Goal: Book appointment/travel/reservation

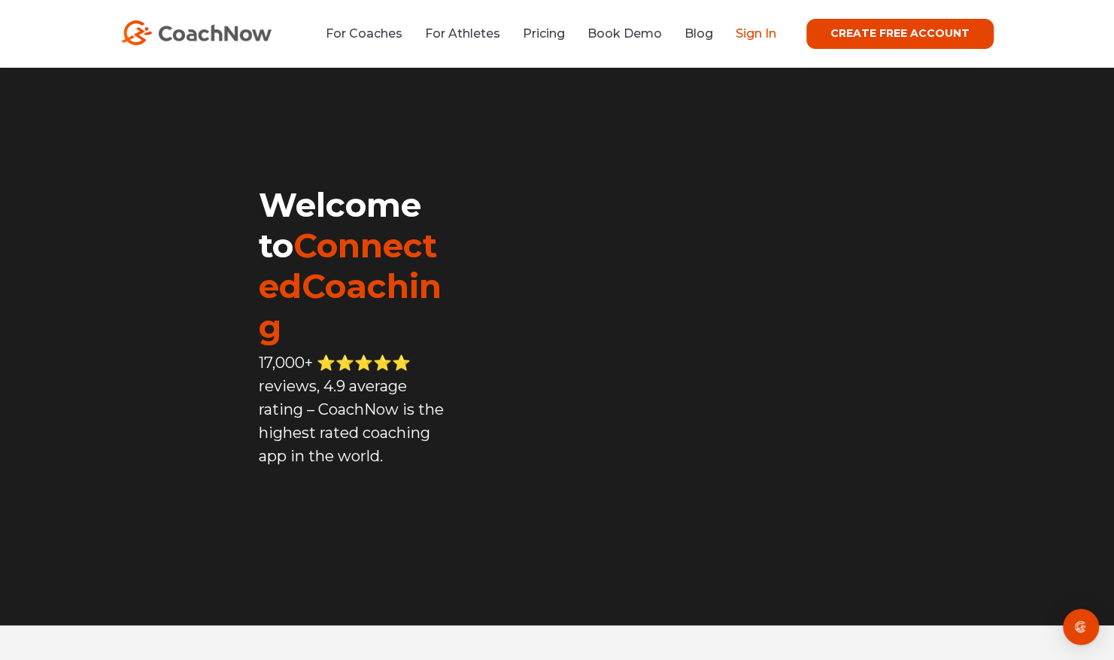
click at [754, 31] on link "Sign In" at bounding box center [756, 33] width 41 height 14
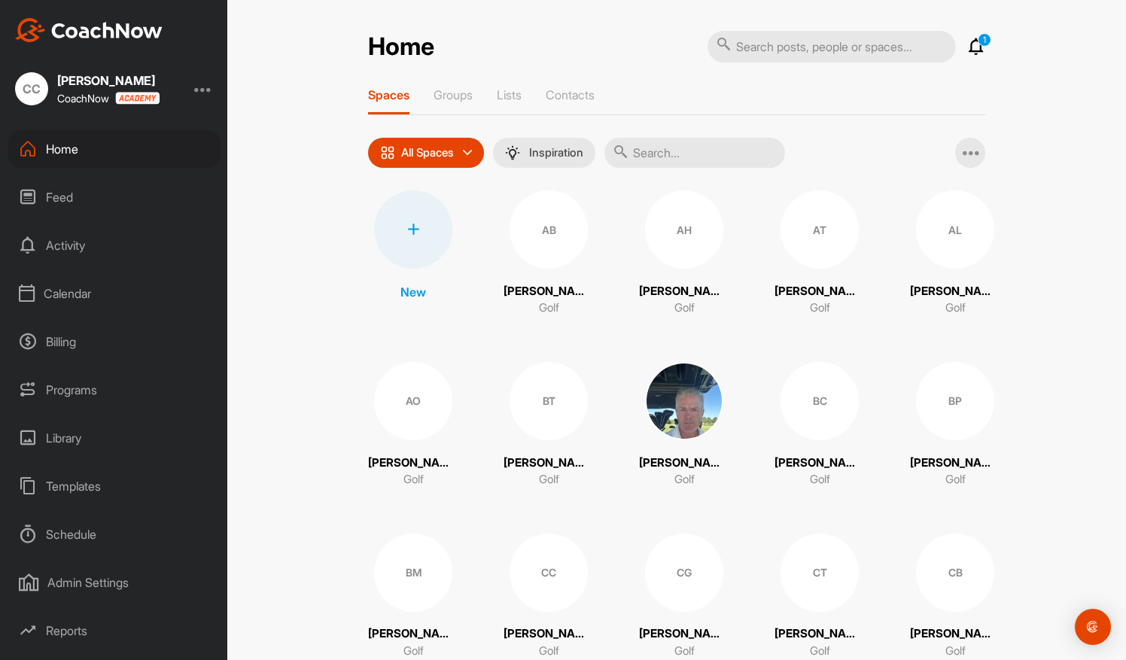
click at [59, 299] on div "Calendar" at bounding box center [114, 294] width 212 height 38
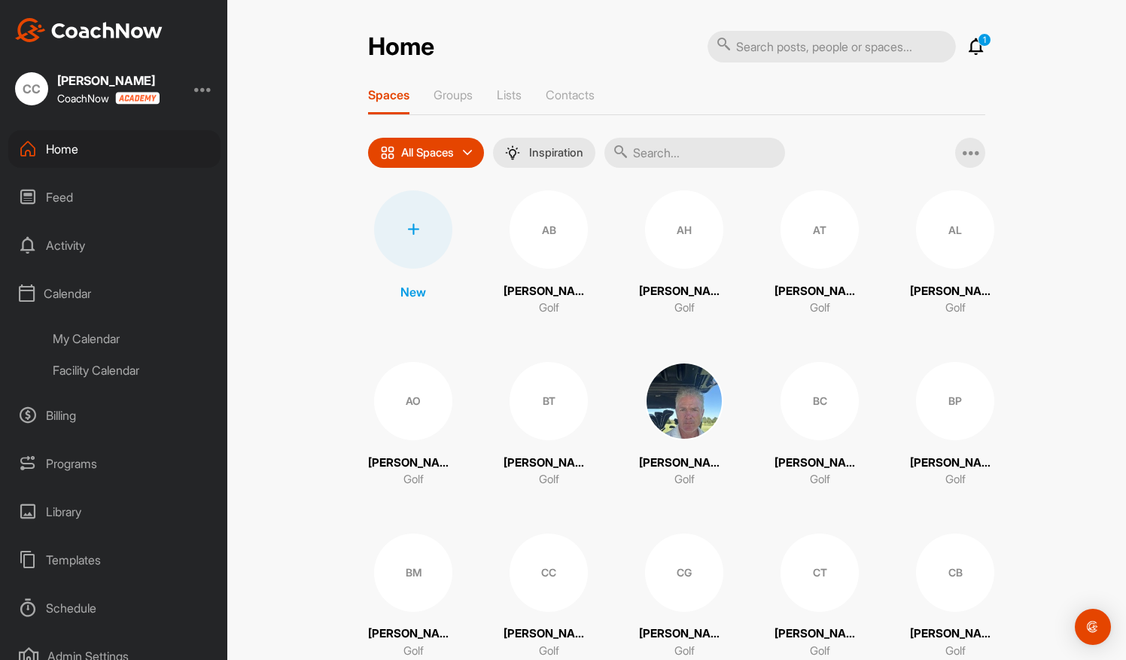
click at [87, 343] on div "My Calendar" at bounding box center [131, 339] width 178 height 32
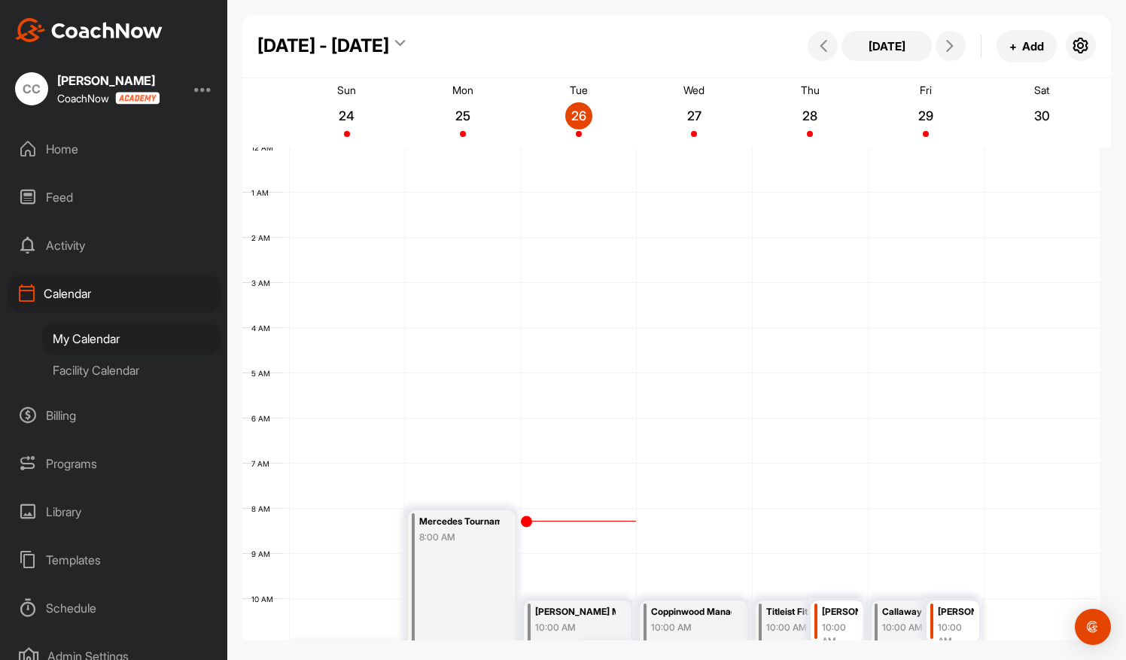
scroll to position [261, 0]
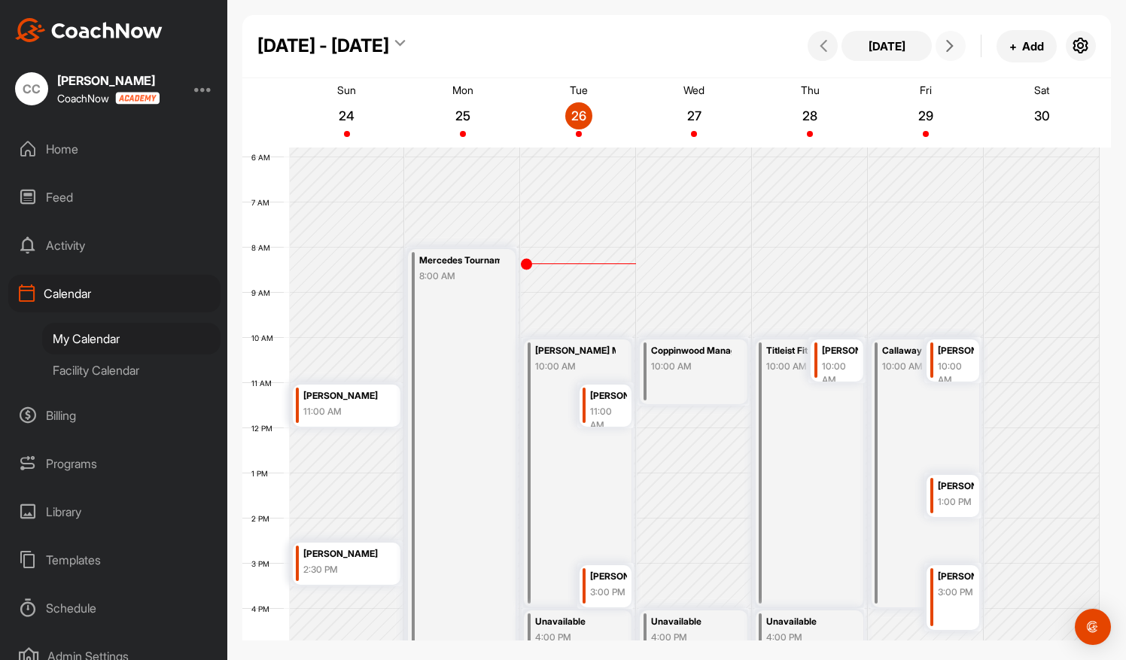
click at [950, 53] on button at bounding box center [950, 46] width 30 height 30
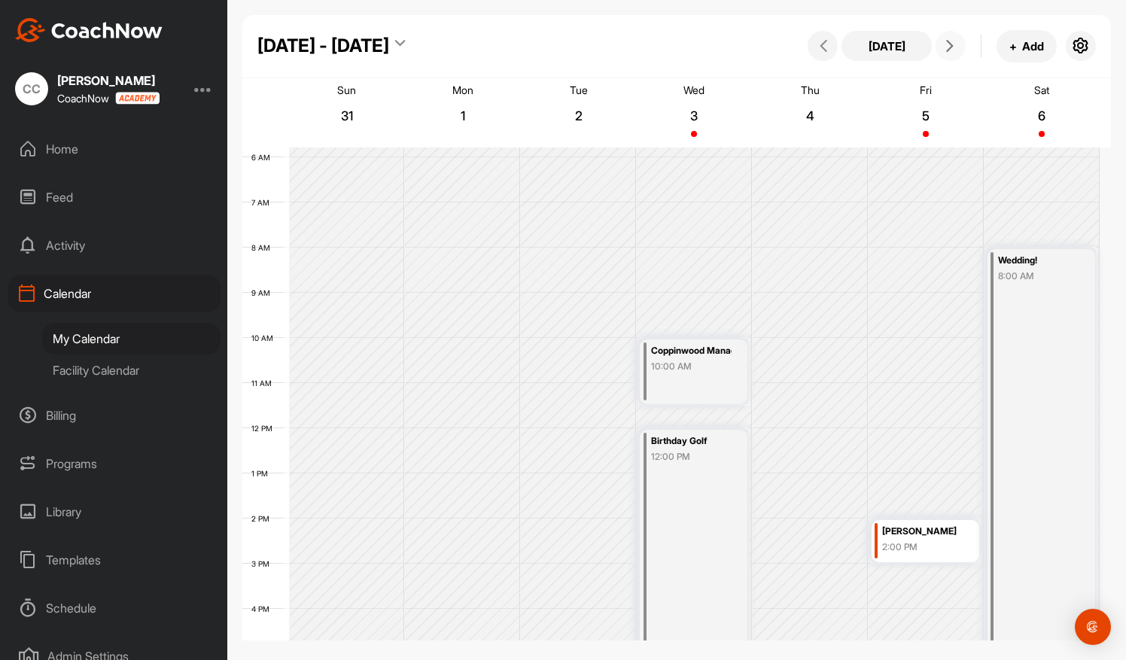
click at [950, 53] on button at bounding box center [950, 46] width 30 height 30
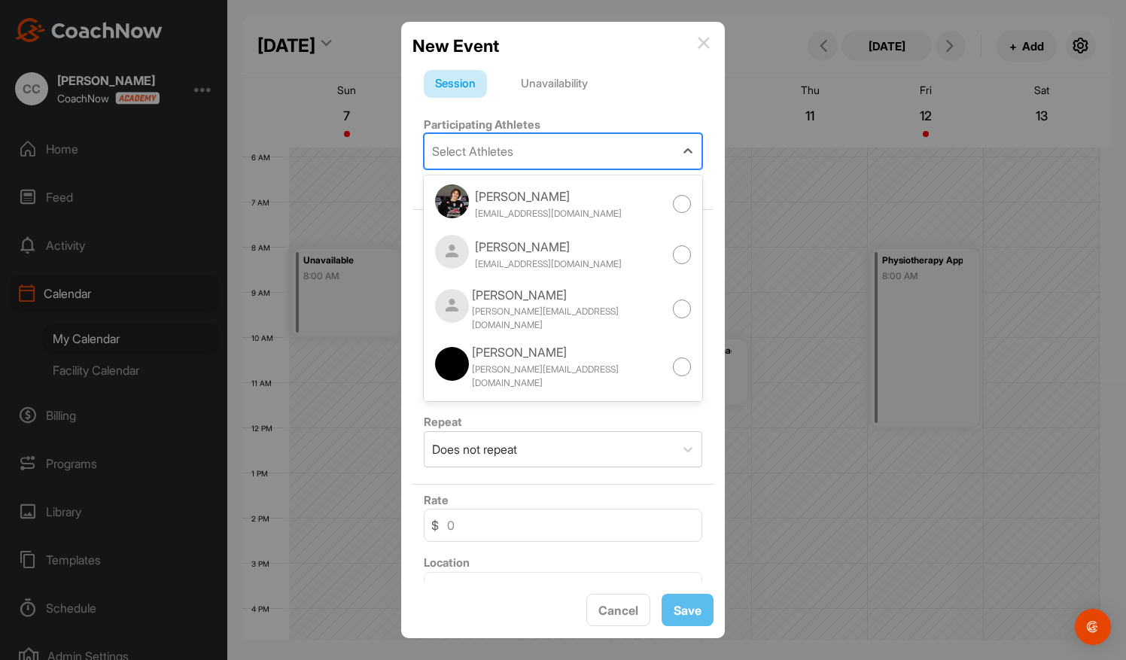
click at [581, 148] on div "Select Athletes" at bounding box center [549, 151] width 250 height 35
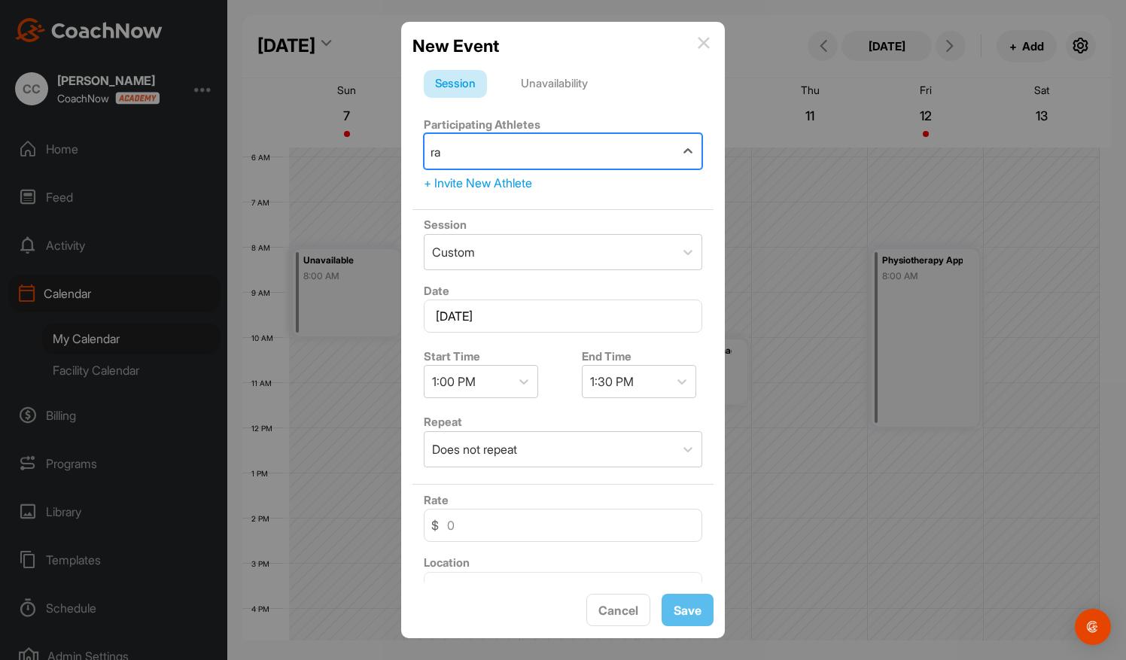
type input "rac"
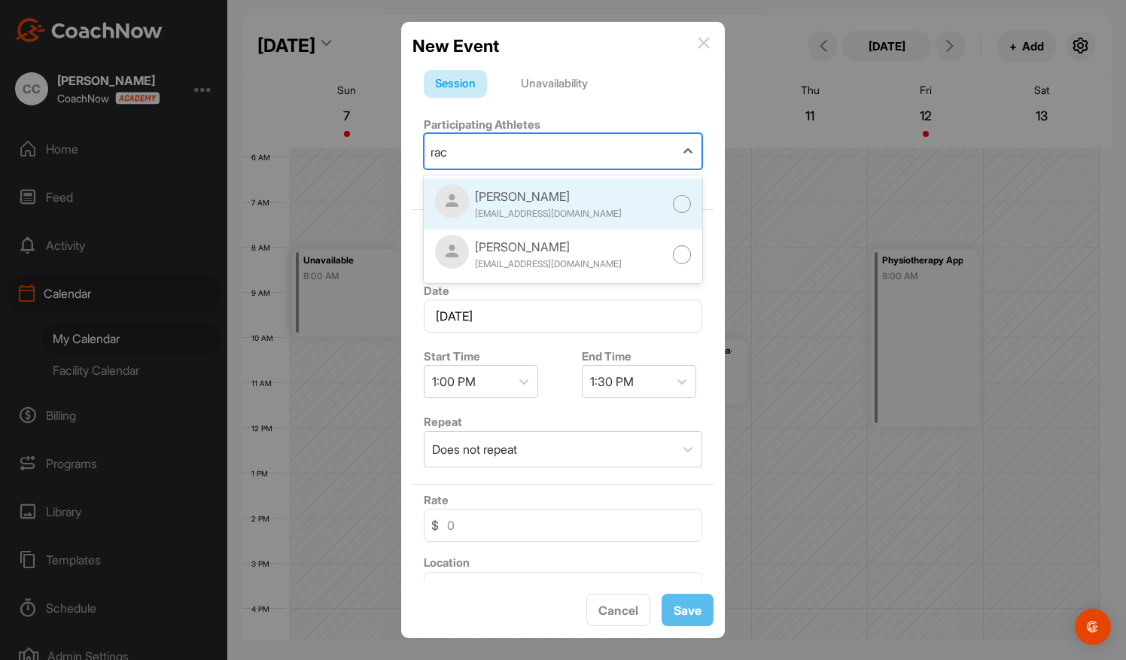
click at [673, 206] on div at bounding box center [682, 204] width 19 height 19
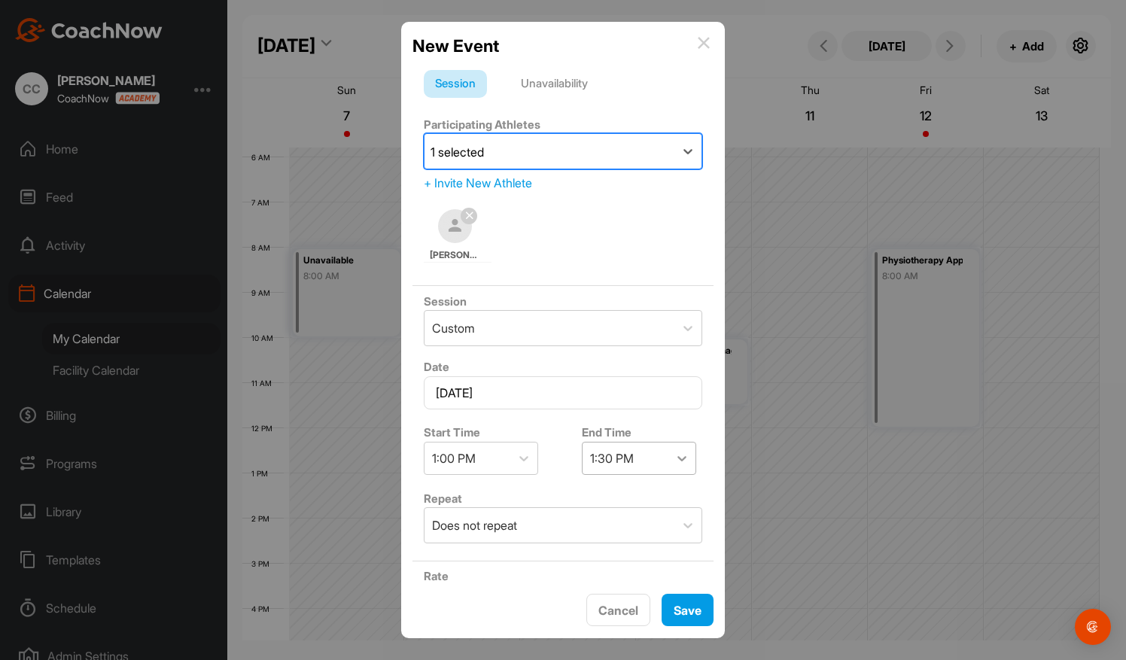
click at [677, 445] on div at bounding box center [681, 458] width 27 height 27
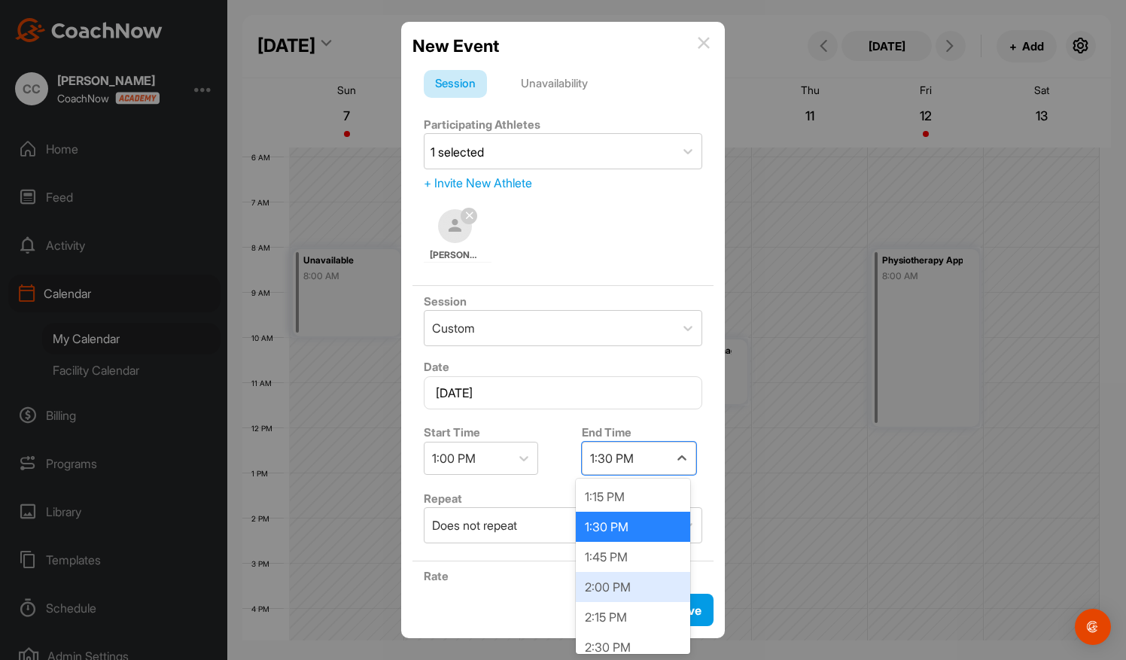
click at [612, 588] on div "2:00 PM" at bounding box center [633, 587] width 114 height 30
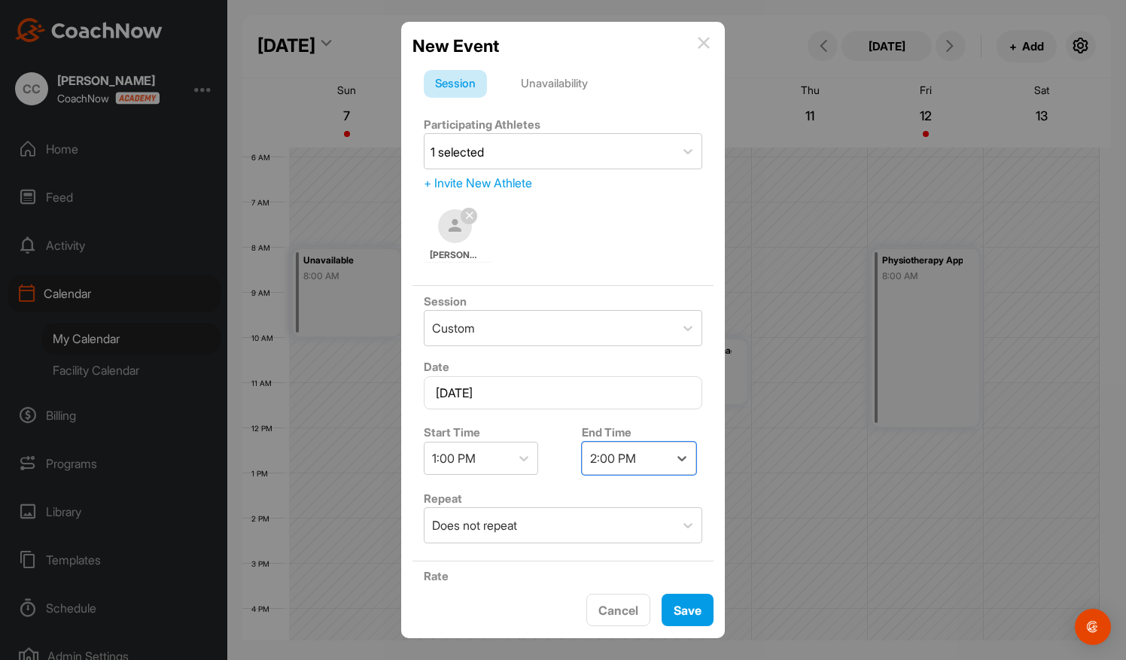
scroll to position [204, 0]
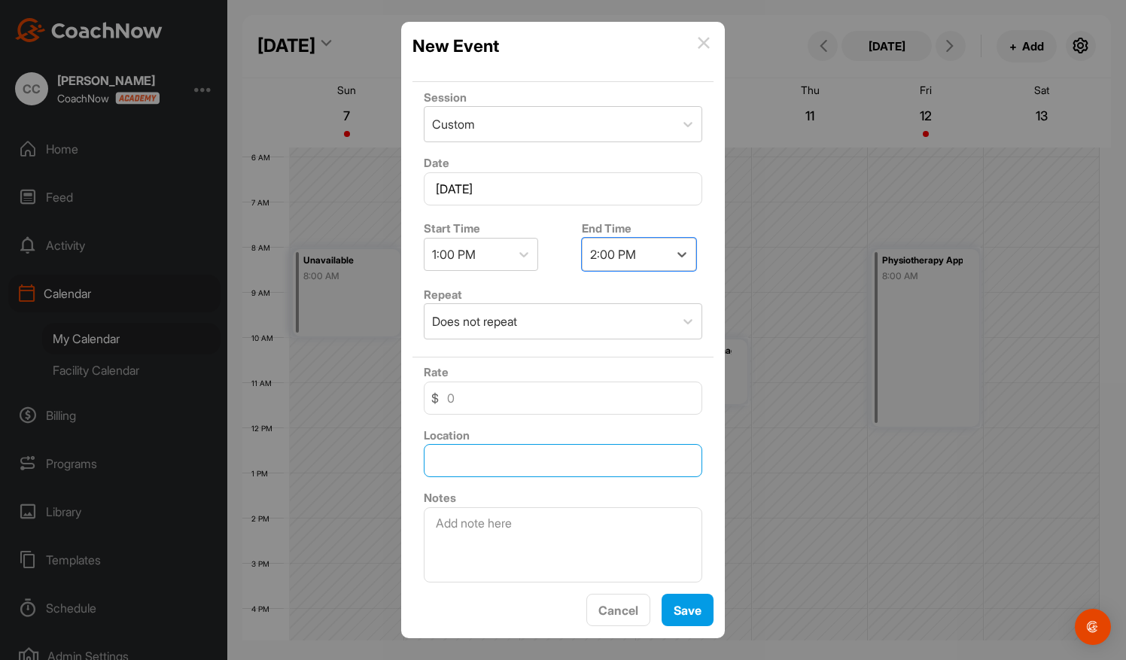
click at [473, 466] on input "text" at bounding box center [563, 460] width 278 height 33
type input "Coppinwood Golf Club"
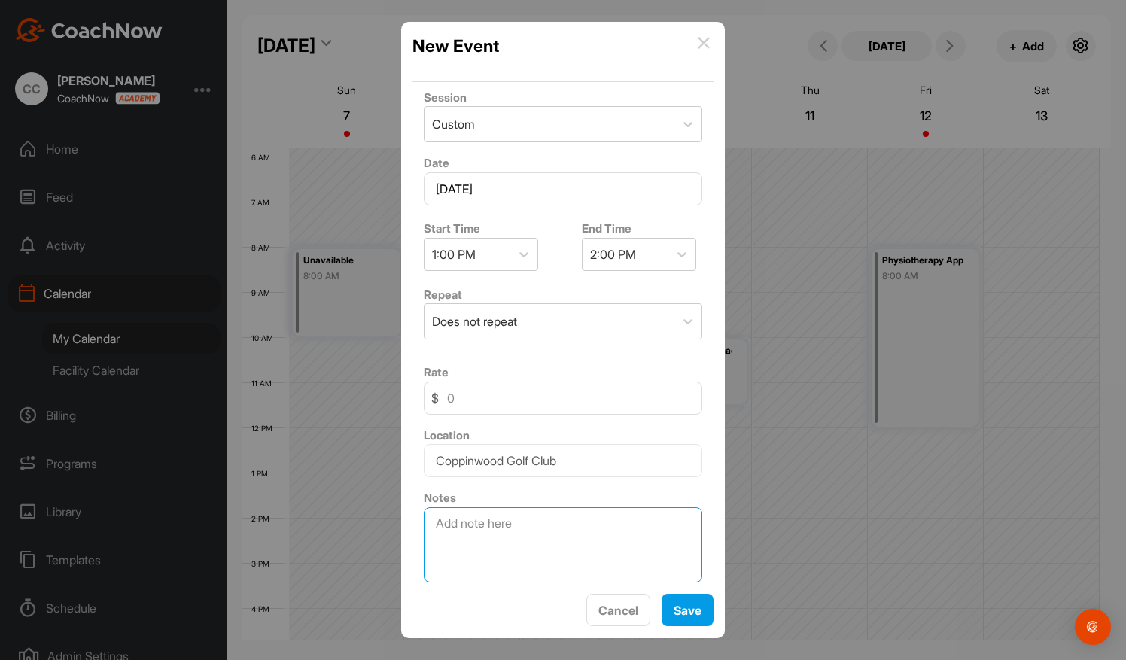
click at [445, 520] on textarea at bounding box center [563, 544] width 278 height 75
type textarea "Tune-up Package 3/3"
click at [682, 614] on button "Save" at bounding box center [687, 610] width 52 height 32
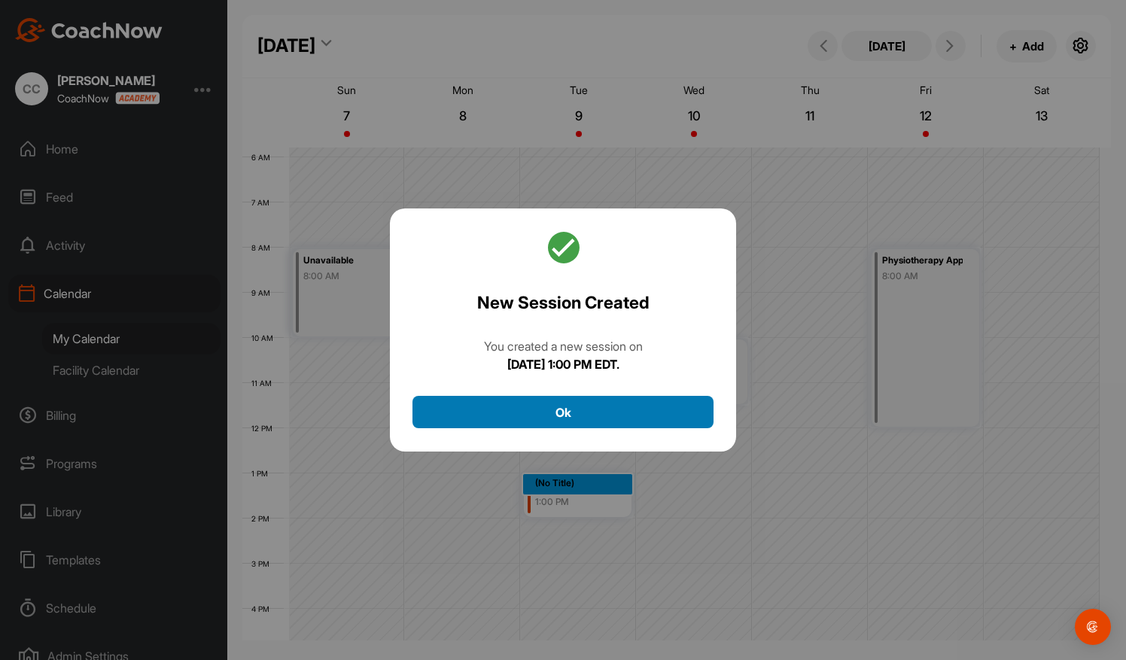
click at [572, 411] on button "Ok" at bounding box center [562, 412] width 301 height 32
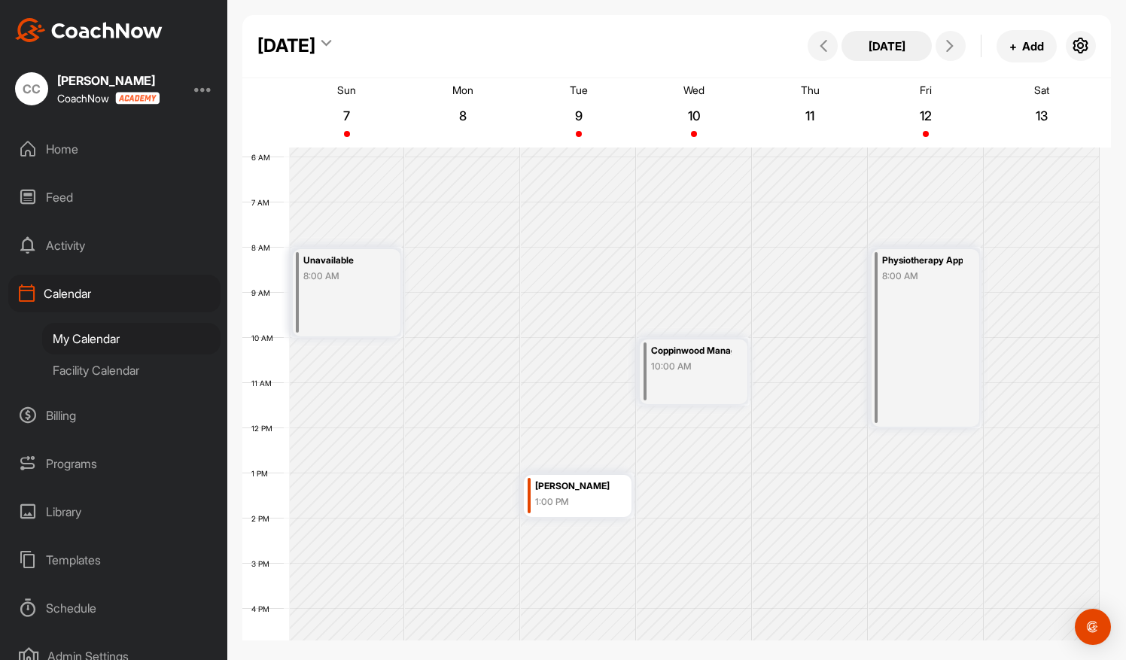
click at [876, 53] on button "Today" at bounding box center [886, 46] width 90 height 30
